Goal: Navigation & Orientation: Find specific page/section

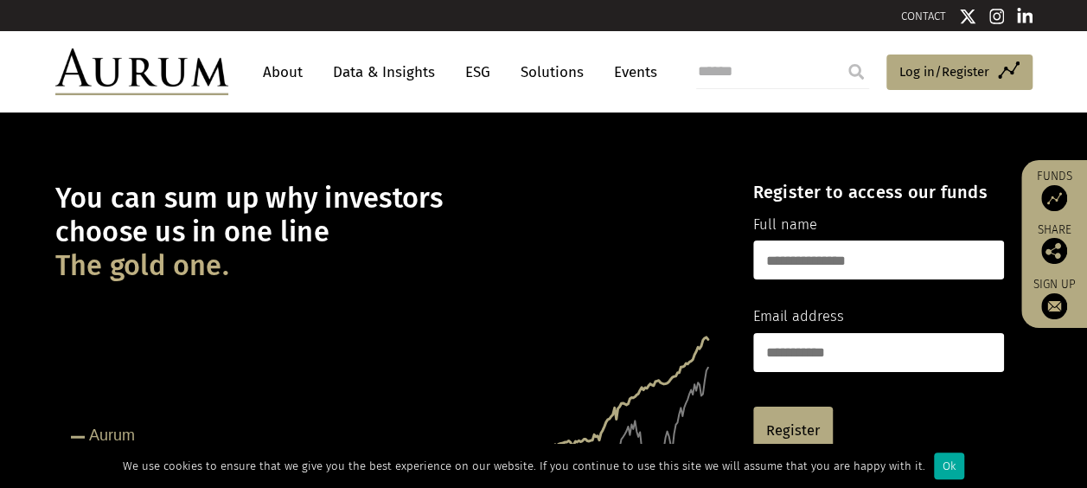
click at [289, 76] on link "About" at bounding box center [282, 72] width 57 height 32
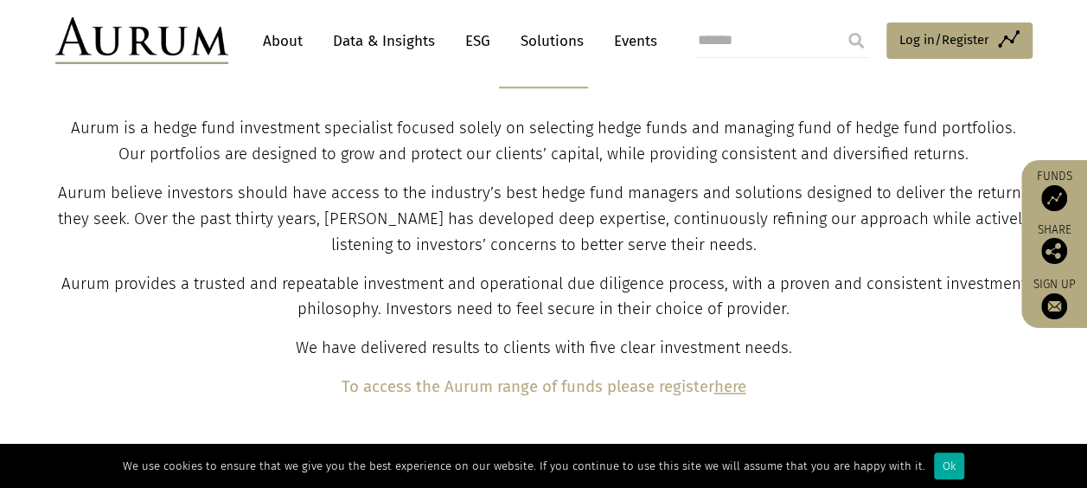
scroll to position [634, 0]
